Goal: Contribute content

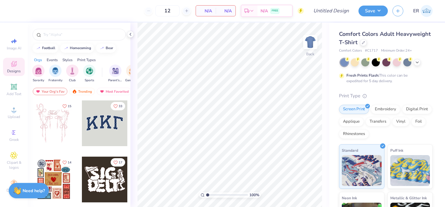
click at [360, 46] on div "Comfort Colors Adult Heavyweight T-Shirt" at bounding box center [386, 38] width 94 height 17
click at [361, 44] on div at bounding box center [363, 42] width 7 height 7
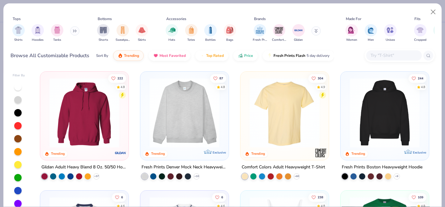
click at [386, 56] on input "text" at bounding box center [394, 55] width 48 height 7
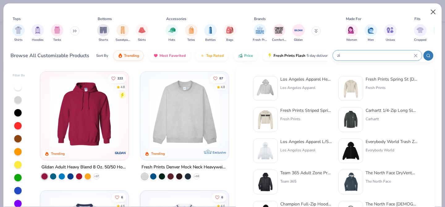
type input "z"
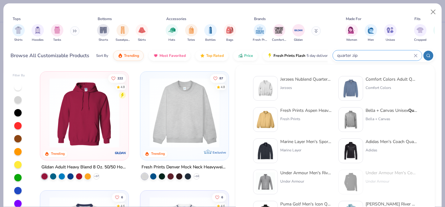
type input "quarter zip"
click at [310, 87] on div "Jerzees" at bounding box center [306, 88] width 52 height 6
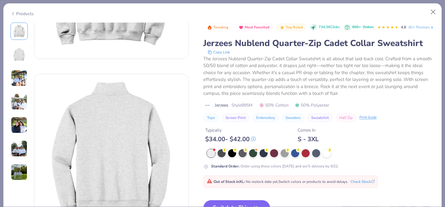
scroll to position [121, 0]
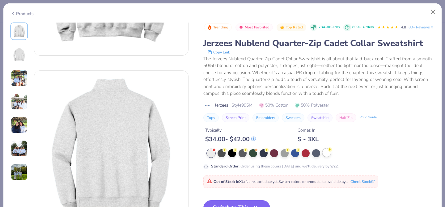
click at [327, 157] on div at bounding box center [327, 153] width 8 height 8
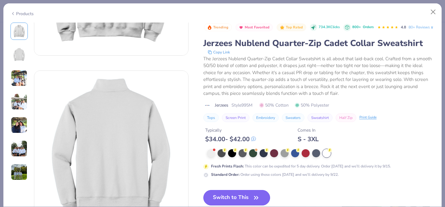
click at [234, 203] on button "Switch to This" at bounding box center [236, 197] width 67 height 15
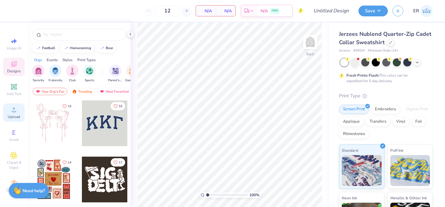
click at [16, 111] on icon at bounding box center [13, 109] width 7 height 7
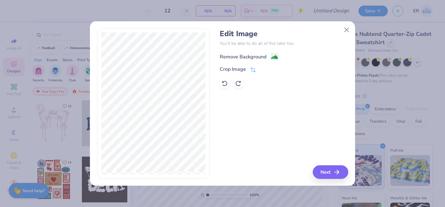
click at [266, 57] on div "Remove Background" at bounding box center [243, 56] width 47 height 7
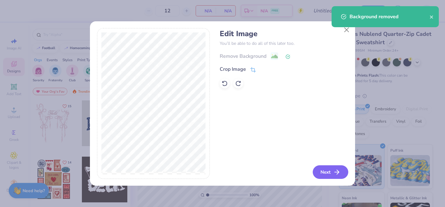
click at [343, 170] on button "Next" at bounding box center [331, 172] width 36 height 14
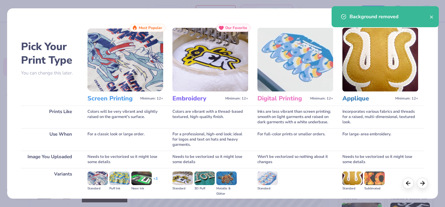
scroll to position [70, 0]
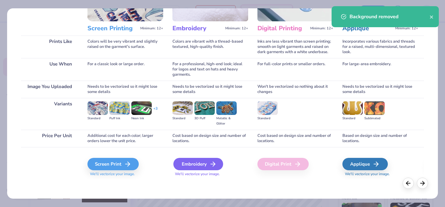
click at [184, 167] on div "Embroidery" at bounding box center [198, 164] width 50 height 12
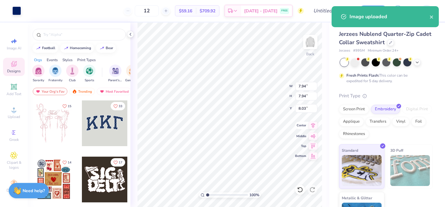
type input "5.26"
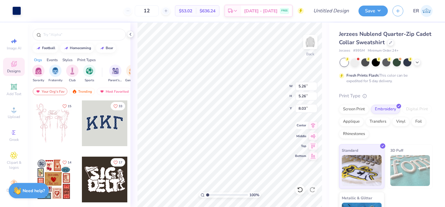
type input "2.58"
type input "4.80"
type input "3.00"
click at [326, 3] on div "Design Title" at bounding box center [330, 11] width 45 height 22
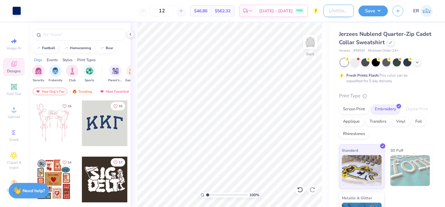
click at [337, 16] on input "Design Title" at bounding box center [338, 11] width 30 height 12
type input "student gov quarter zip"
click at [375, 7] on button "Save" at bounding box center [372, 10] width 29 height 11
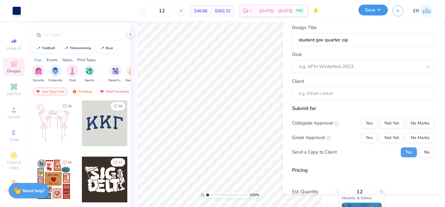
scroll to position [0, 0]
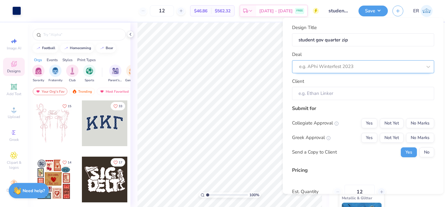
click at [379, 60] on div "e.g. APhi Winterfest 2023" at bounding box center [363, 66] width 142 height 13
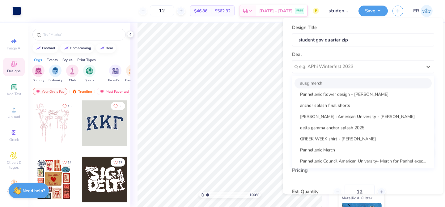
click at [368, 87] on div "ausg merch" at bounding box center [362, 83] width 137 height 10
type input "[PERSON_NAME]"
type input "$46.86"
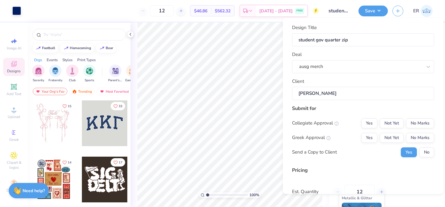
click at [364, 90] on input "[PERSON_NAME]" at bounding box center [363, 93] width 142 height 13
click at [390, 123] on button "Not Yet" at bounding box center [392, 123] width 24 height 10
click at [390, 142] on div "Collegiate Approval Yes Not Yet No Marks Greek Approval Yes Not Yet No Marks Se…" at bounding box center [363, 137] width 142 height 39
click at [390, 140] on button "Not Yet" at bounding box center [392, 138] width 24 height 10
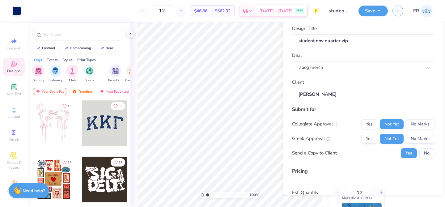
scroll to position [40, 0]
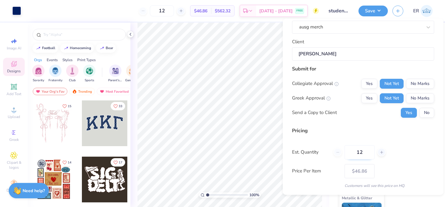
click at [360, 154] on input "12" at bounding box center [359, 152] width 30 height 14
type input "50"
type input "$35.41"
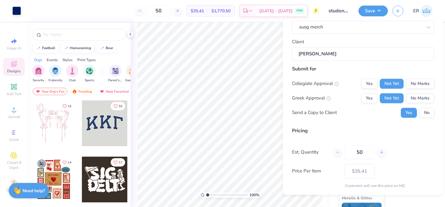
scroll to position [60, 0]
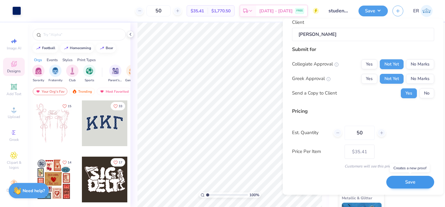
type input "50"
click at [402, 180] on button "Save" at bounding box center [410, 182] width 48 height 13
type input "$35.41"
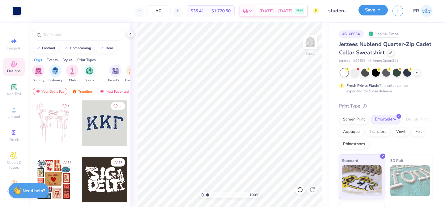
click at [378, 6] on button "Save" at bounding box center [372, 10] width 29 height 11
